Goal: Find specific page/section: Find specific page/section

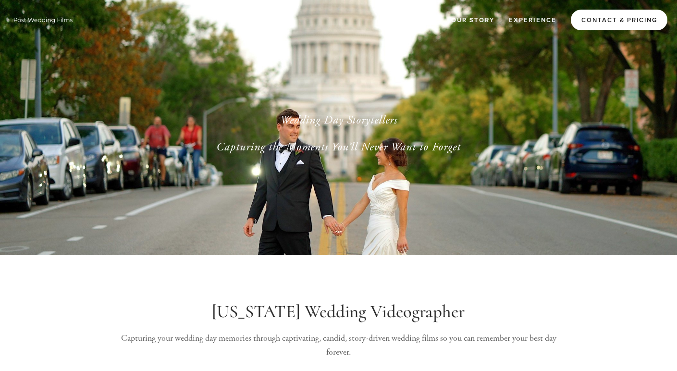
click at [612, 25] on link "Contact & Pricing" at bounding box center [618, 20] width 97 height 21
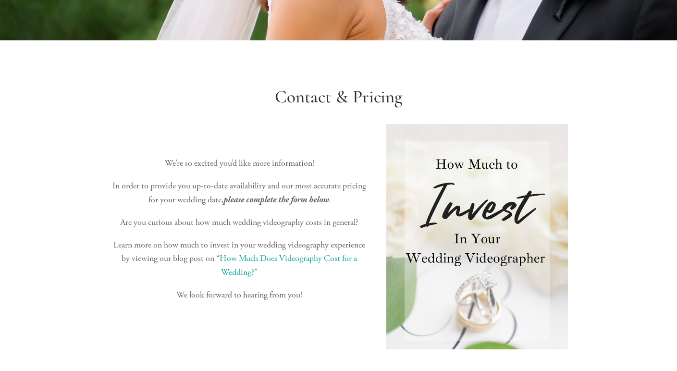
scroll to position [193, 0]
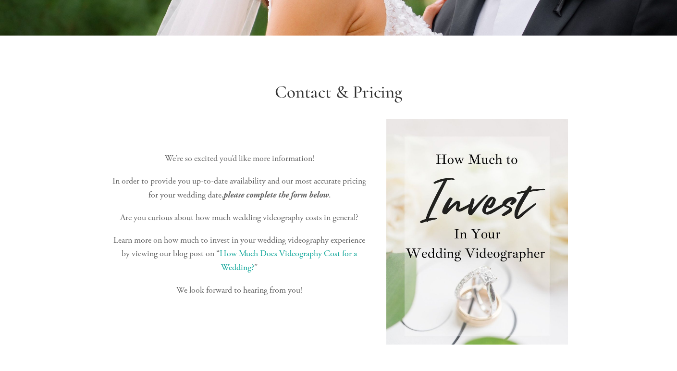
click at [296, 251] on link "How Much Does Videography Cost for a Wedding?" at bounding box center [288, 260] width 139 height 25
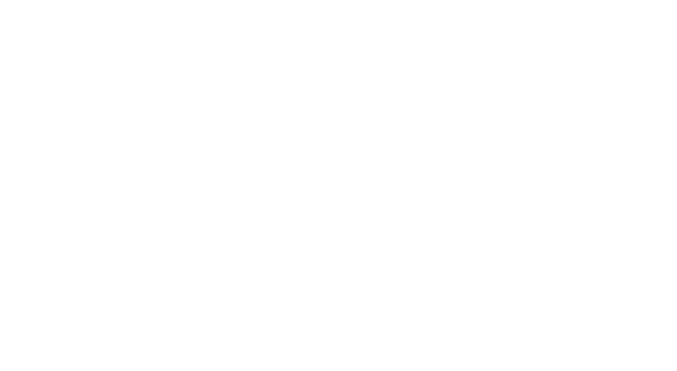
scroll to position [822, 0]
